Goal: Task Accomplishment & Management: Manage account settings

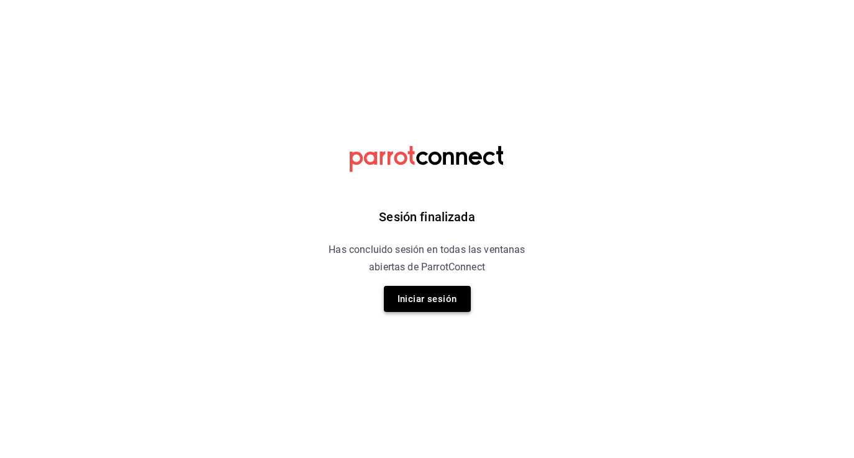
click at [411, 299] on button "Iniciar sesión" at bounding box center [427, 299] width 87 height 26
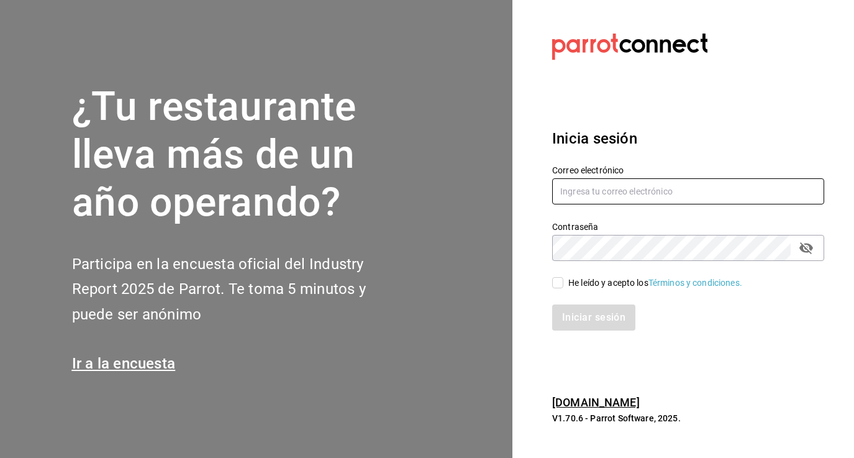
type input "[PERSON_NAME][EMAIL_ADDRESS][PERSON_NAME][DOMAIN_NAME]"
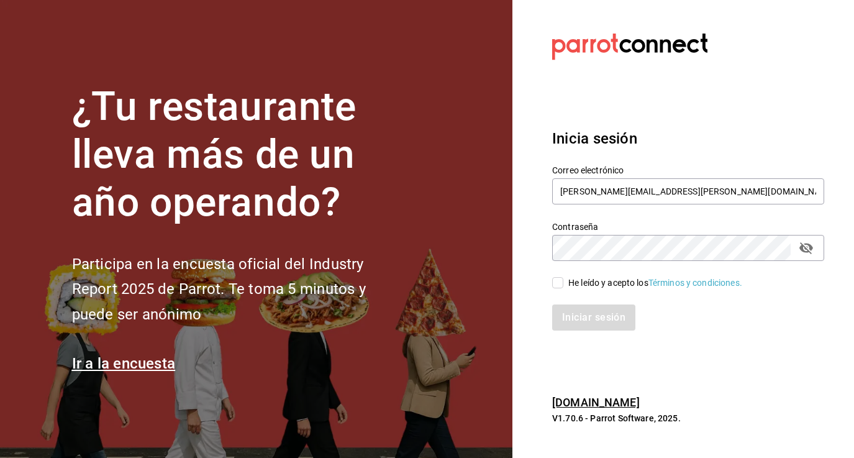
click at [557, 290] on div "Iniciar sesión" at bounding box center [680, 309] width 287 height 41
click at [557, 278] on input "He leído y acepto los Términos y condiciones." at bounding box center [557, 282] width 11 height 11
checkbox input "true"
click at [567, 317] on button "Iniciar sesión" at bounding box center [594, 317] width 84 height 26
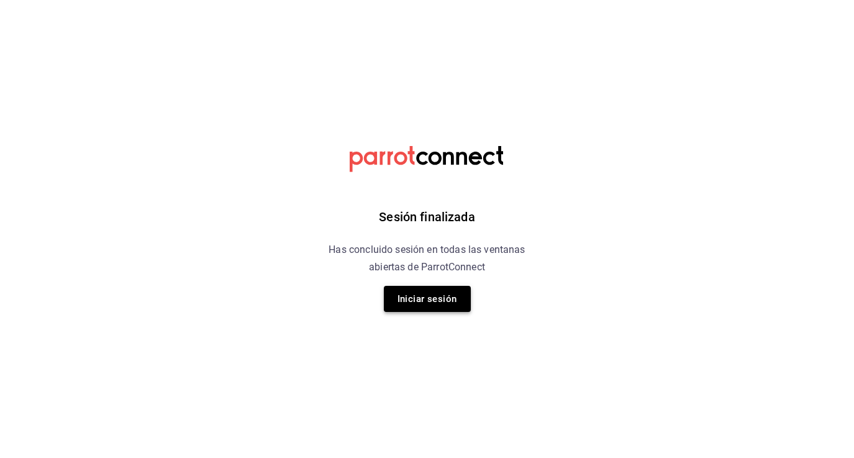
click at [431, 299] on button "Iniciar sesión" at bounding box center [427, 299] width 87 height 26
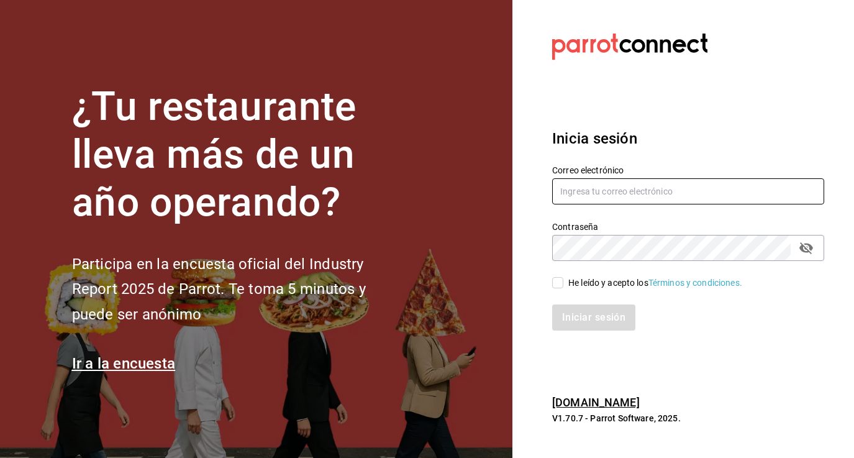
type input "cristel.quevedo@grupocosteno.com"
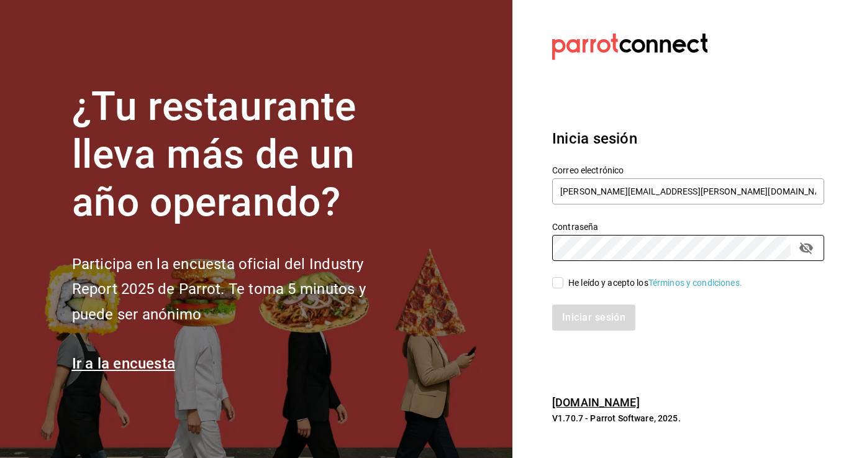
click at [560, 285] on input "He leído y acepto los Términos y condiciones." at bounding box center [557, 282] width 11 height 11
checkbox input "true"
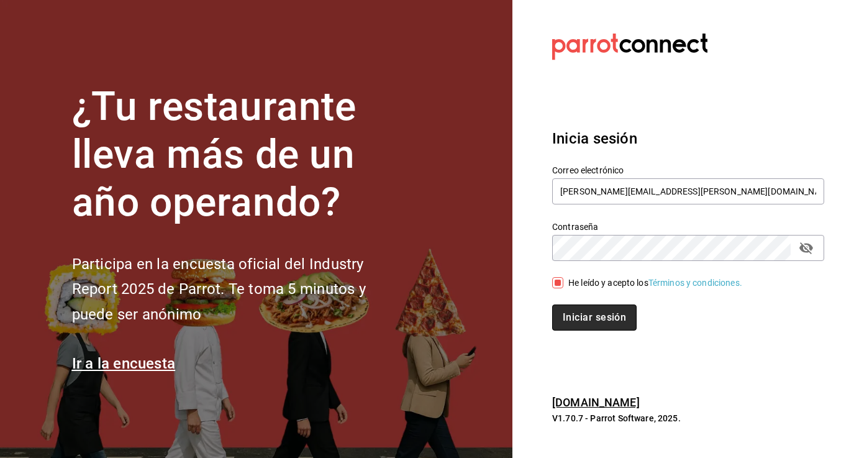
click at [576, 321] on button "Iniciar sesión" at bounding box center [594, 317] width 84 height 26
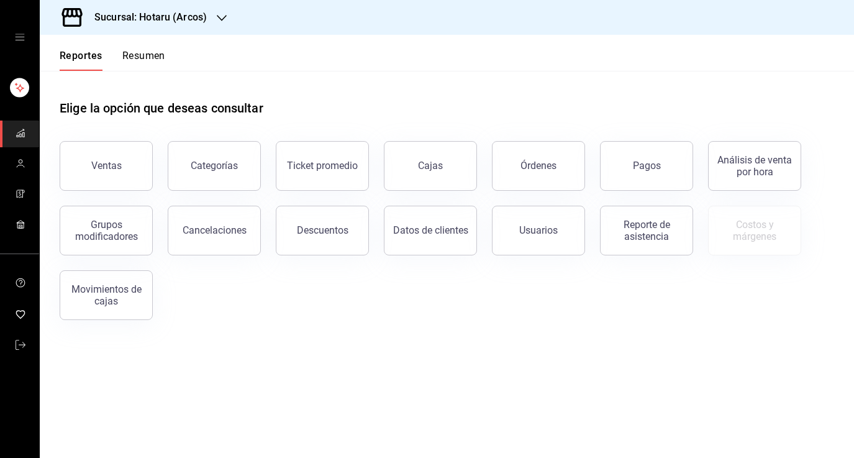
click at [223, 14] on icon "button" at bounding box center [222, 18] width 10 height 10
click at [137, 84] on div "Ryoshi (Polanco)" at bounding box center [133, 81] width 166 height 13
click at [557, 166] on button "Órdenes" at bounding box center [538, 166] width 93 height 50
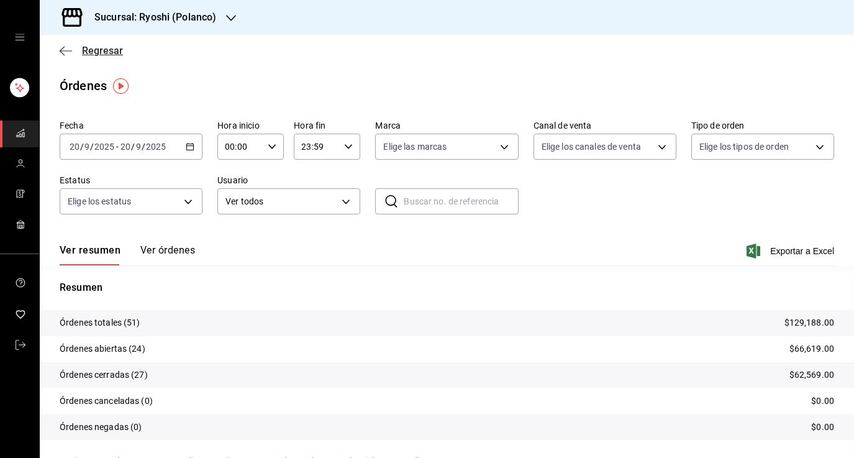
click at [66, 52] on icon "button" at bounding box center [66, 50] width 12 height 11
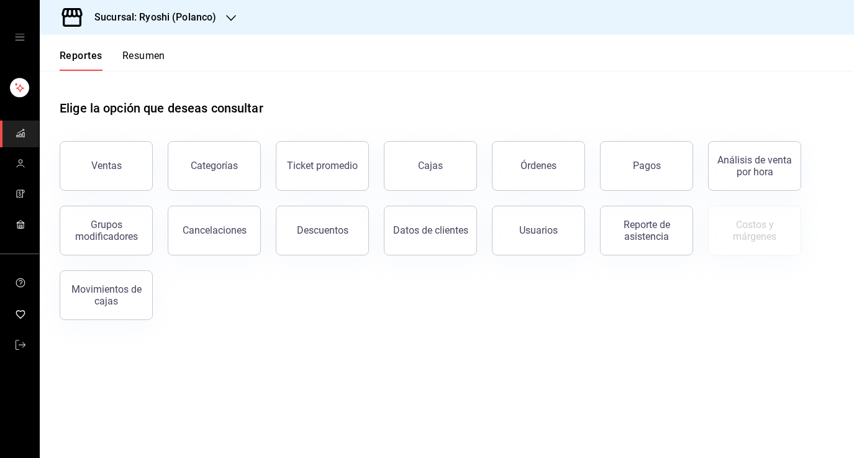
click at [153, 66] on button "Resumen" at bounding box center [143, 60] width 43 height 21
